Goal: Task Accomplishment & Management: Use online tool/utility

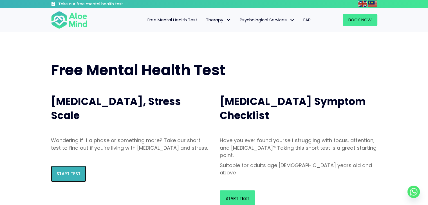
click at [69, 177] on span "Start Test" at bounding box center [69, 174] width 24 height 6
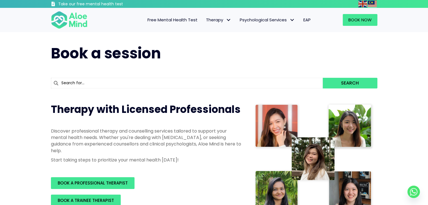
click at [184, 19] on span "Free Mental Health Test" at bounding box center [172, 20] width 50 height 6
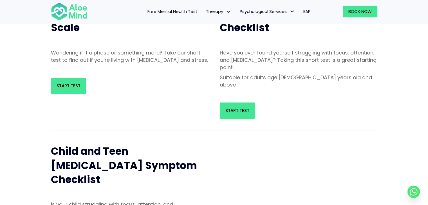
scroll to position [84, 0]
